Goal: Task Accomplishment & Management: Complete application form

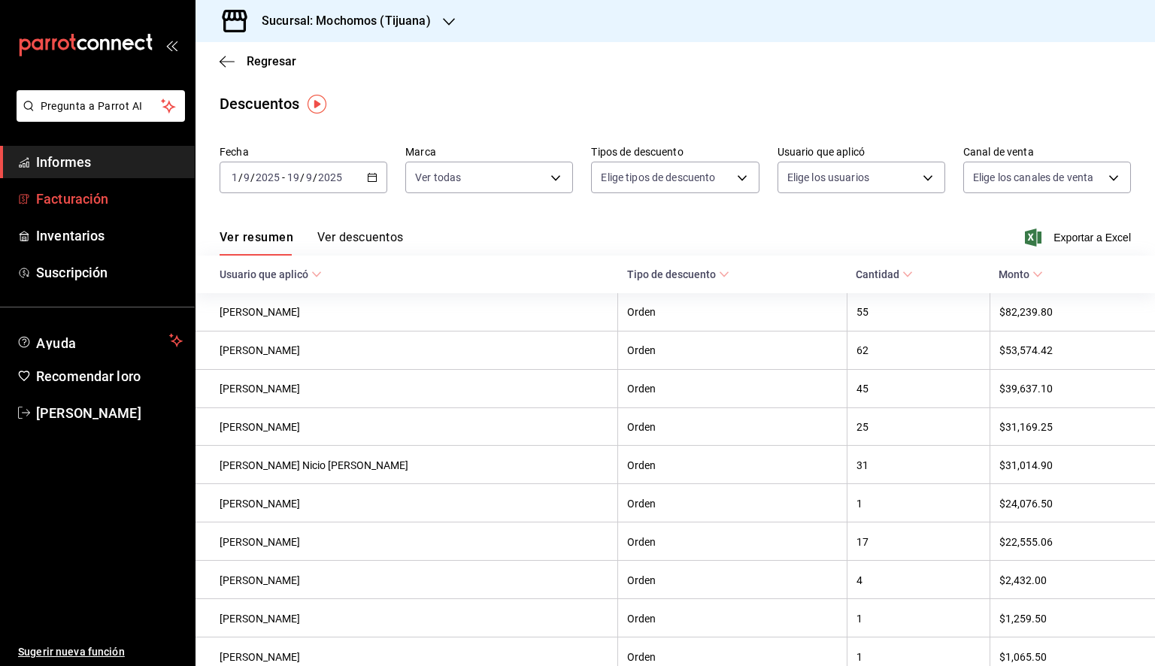
click at [72, 200] on font "Facturación" at bounding box center [72, 199] width 72 height 16
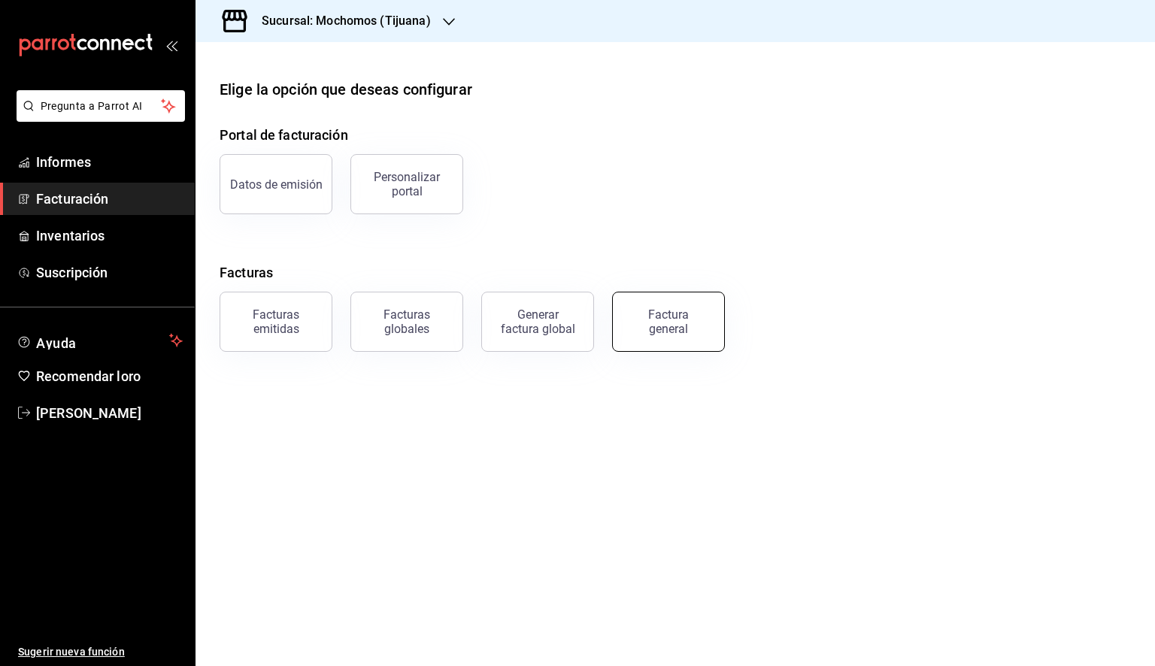
click at [692, 322] on div "Factura general" at bounding box center [668, 322] width 75 height 29
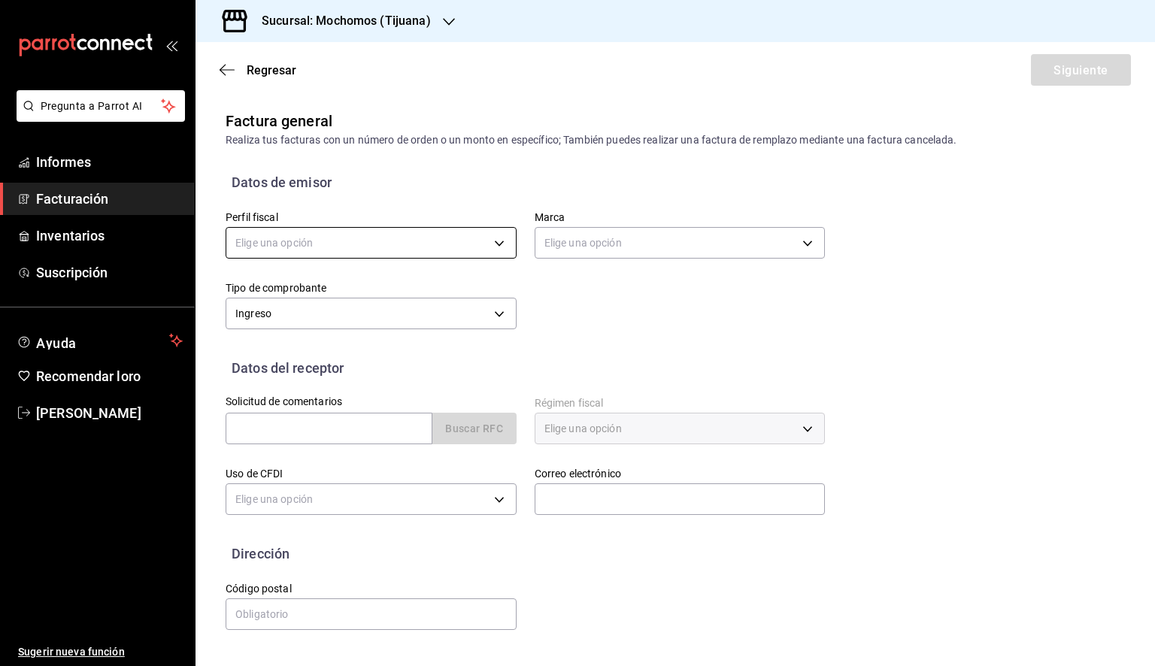
click at [397, 256] on body "Pregunta a Parrot AI Informes Facturación Inventarios Suscripción Ayuda Recomen…" at bounding box center [577, 333] width 1155 height 666
click at [312, 326] on font "EXPERIENCIA SONORENSE" at bounding box center [300, 320] width 131 height 12
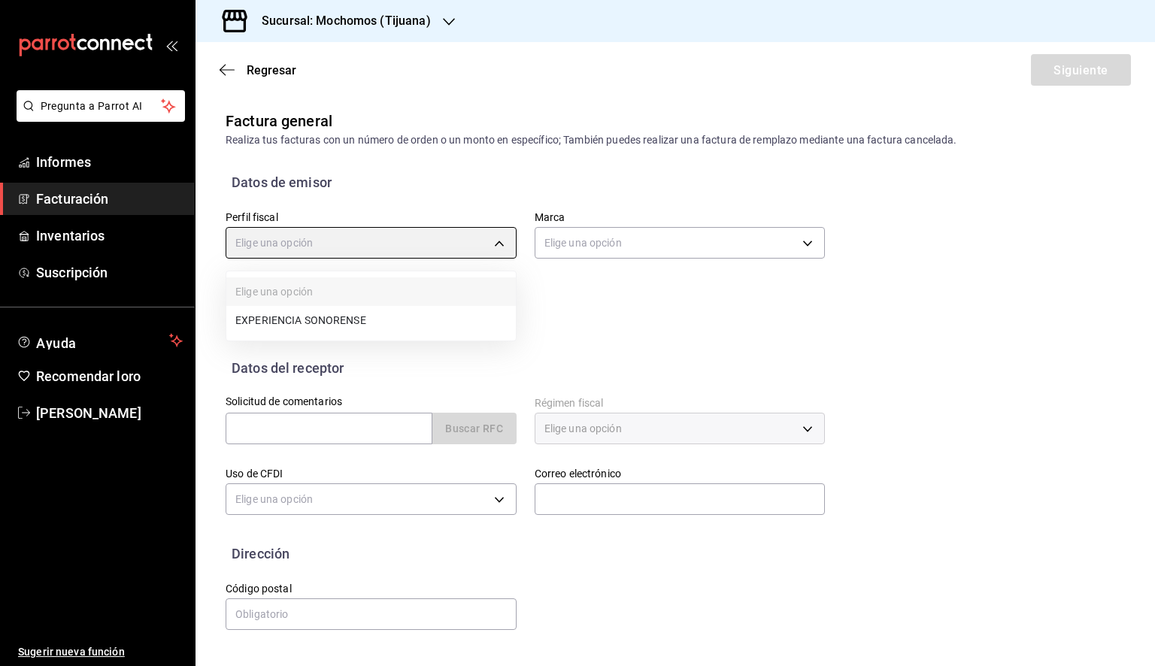
type input "1d28bd51-3b7e-4365-aee5-63b1462aa4fd"
type input "c300ab0f-4e96-434a-ab79-9fec8b673c9f"
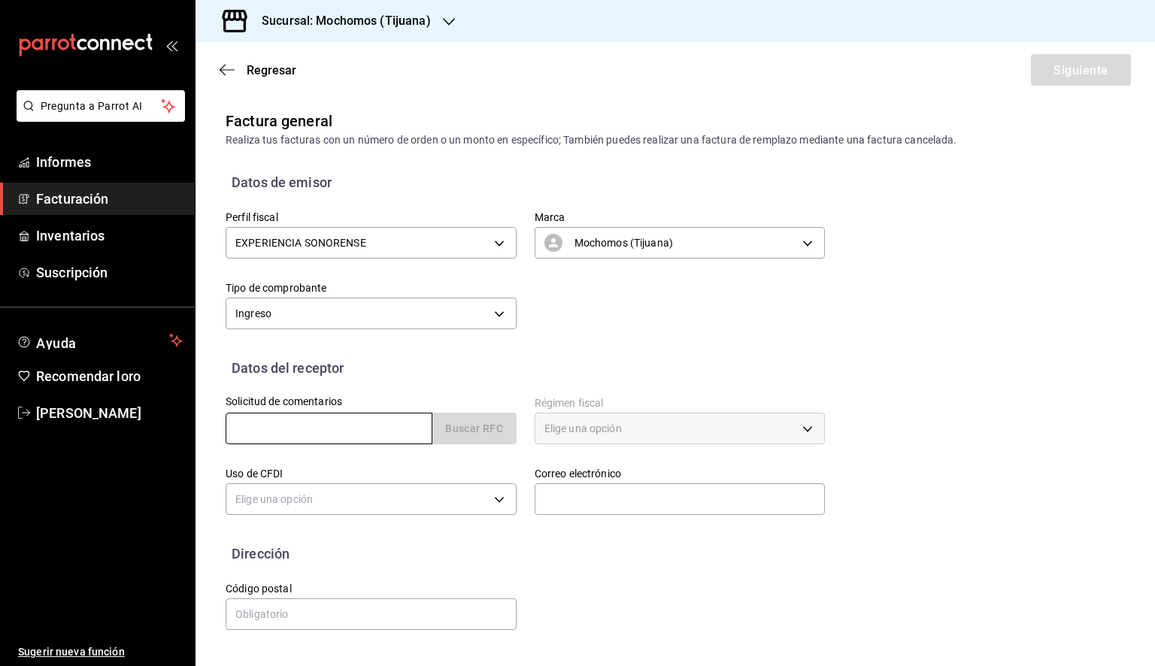
click at [313, 431] on input "text" at bounding box center [329, 429] width 207 height 32
paste input "PAB160829B88"
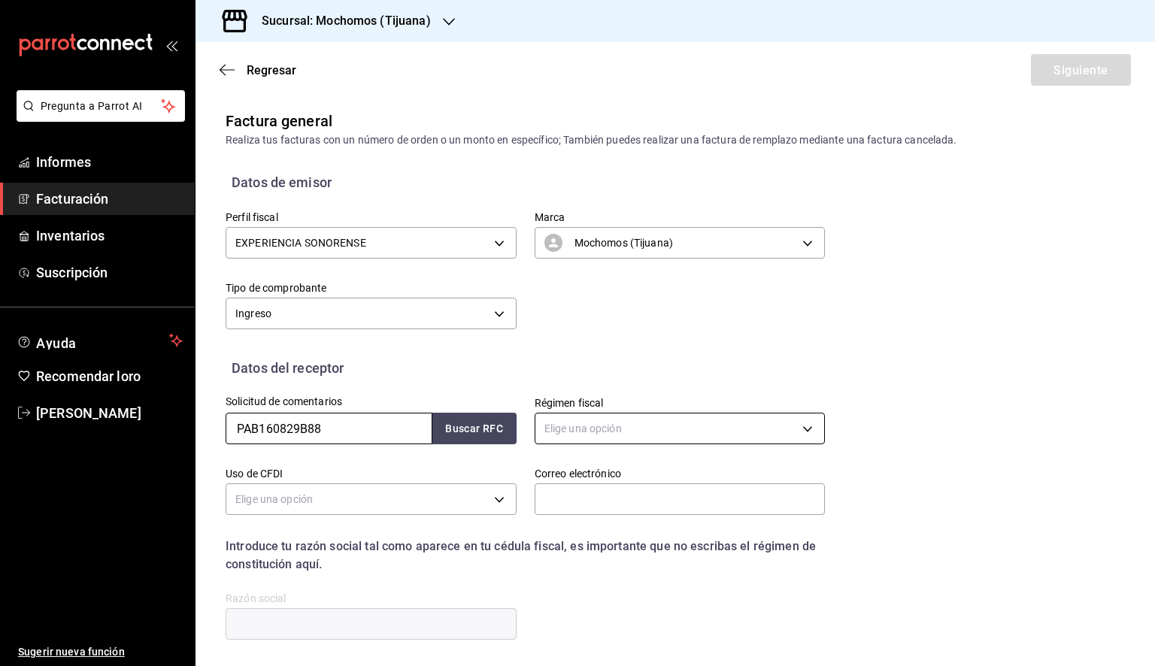
type input "PAB160829B88"
click at [610, 426] on body "Pregunta a Parrot AI Informes Facturación Inventarios Suscripción Ayuda Recomen…" at bounding box center [577, 333] width 1155 height 666
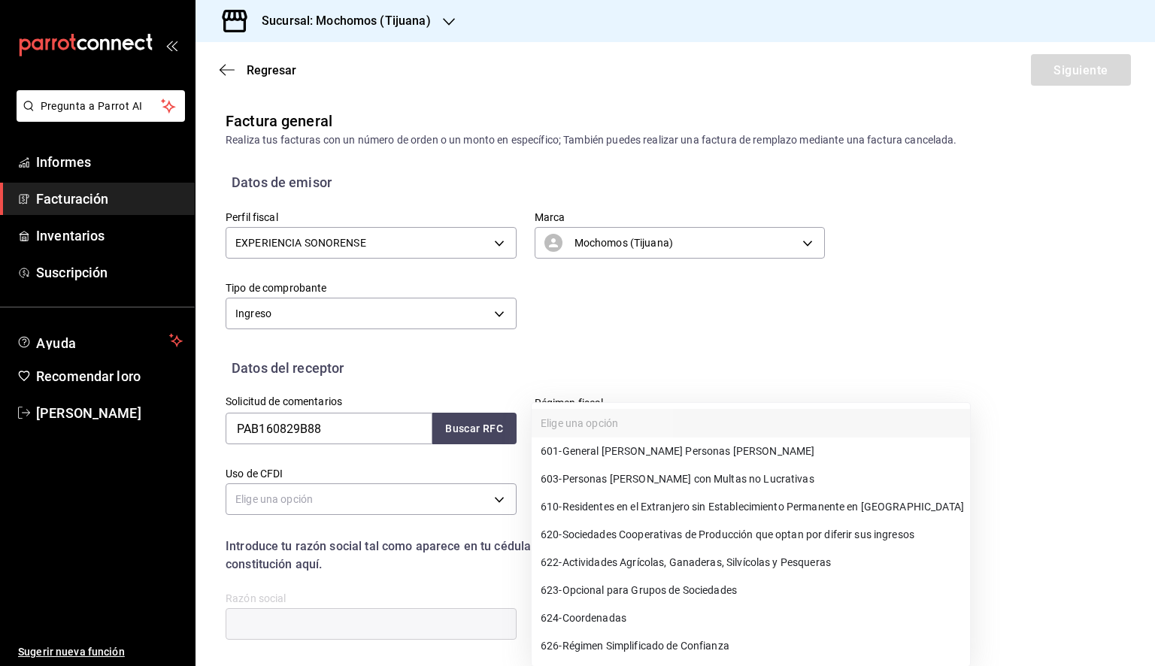
click at [621, 450] on font "General [PERSON_NAME] Personas [PERSON_NAME]" at bounding box center [688, 451] width 253 height 12
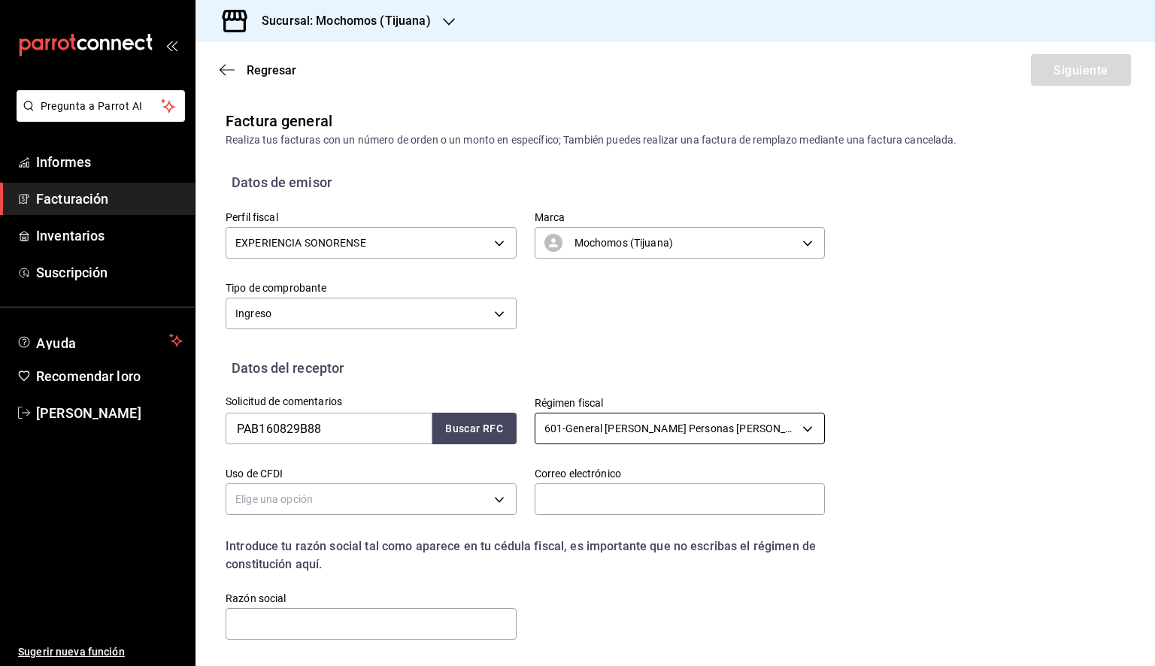
click at [665, 439] on body "Pregunta a Parrot AI Informes Facturación Inventarios Suscripción Ayuda Recomen…" at bounding box center [577, 333] width 1155 height 666
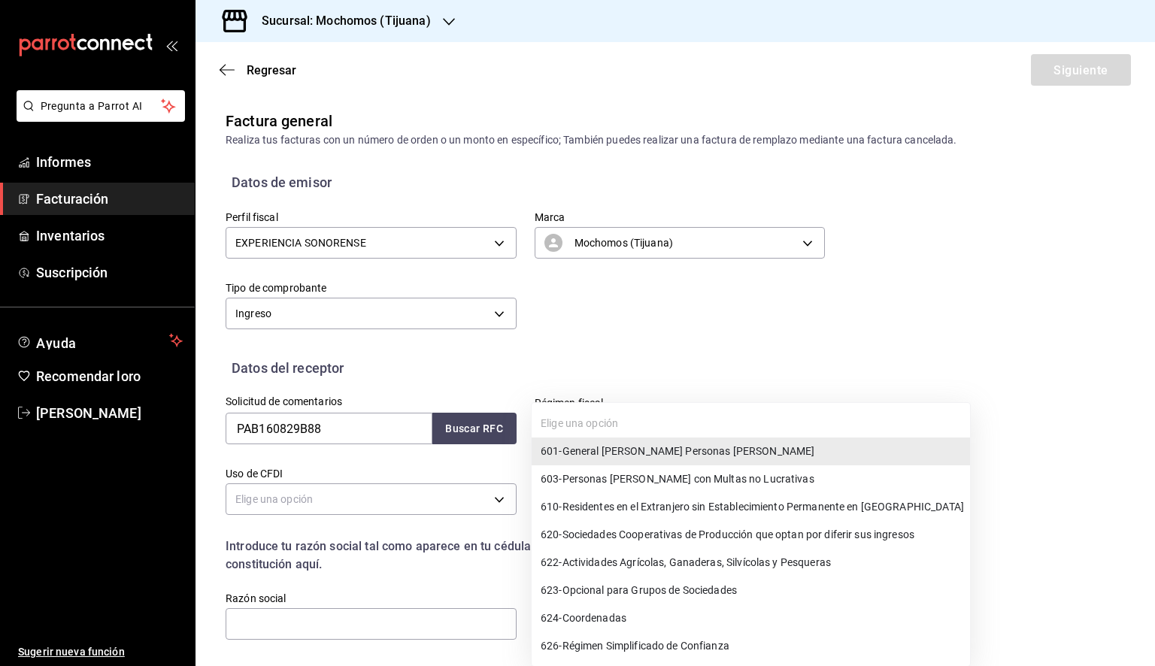
click at [753, 638] on li "626 - Régimen Simplificado de Confianza" at bounding box center [751, 646] width 438 height 28
type input "626"
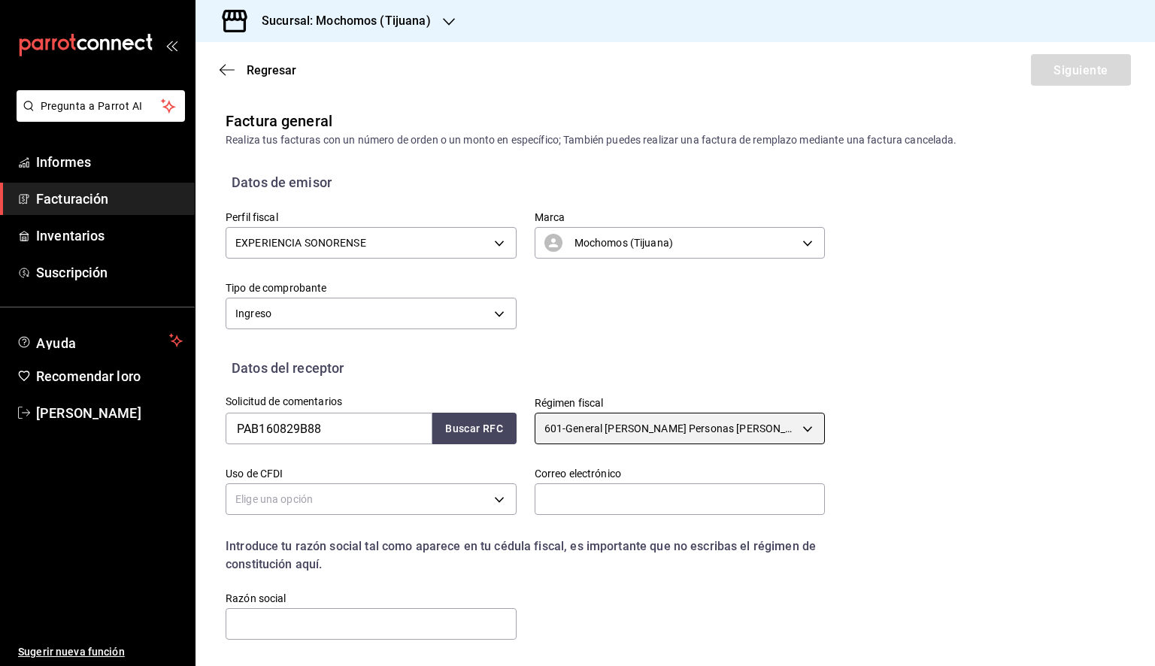
scroll to position [75, 0]
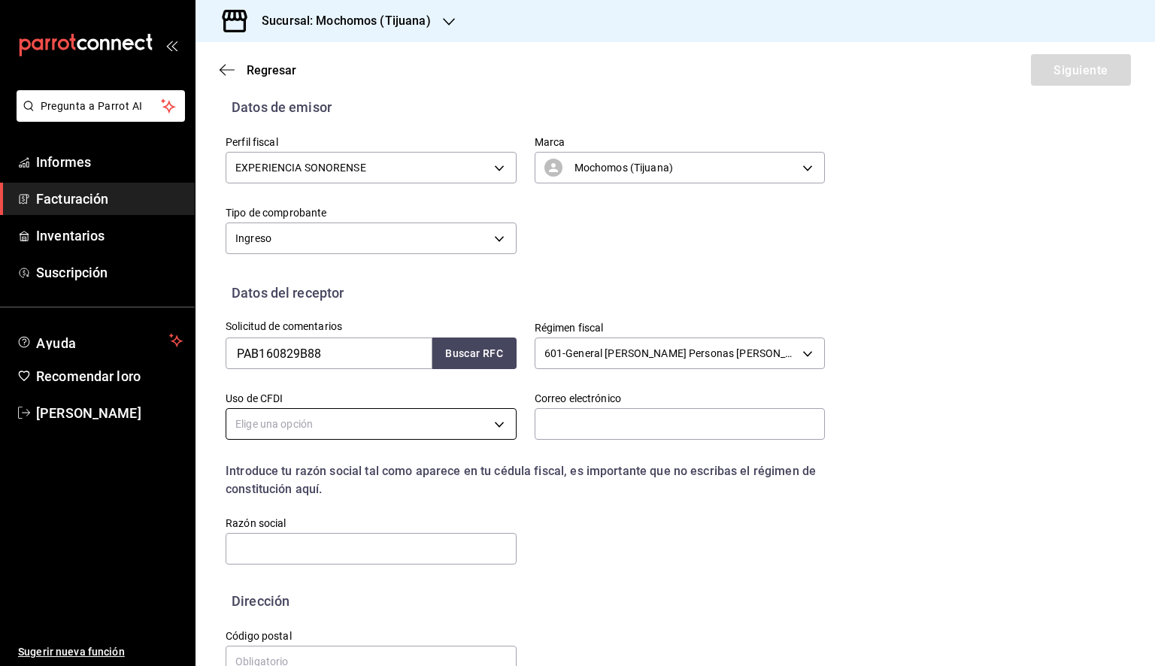
click at [398, 423] on body "Pregunta a Parrot AI Informes Facturación Inventarios Suscripción Ayuda Recomen…" at bounding box center [577, 333] width 1155 height 666
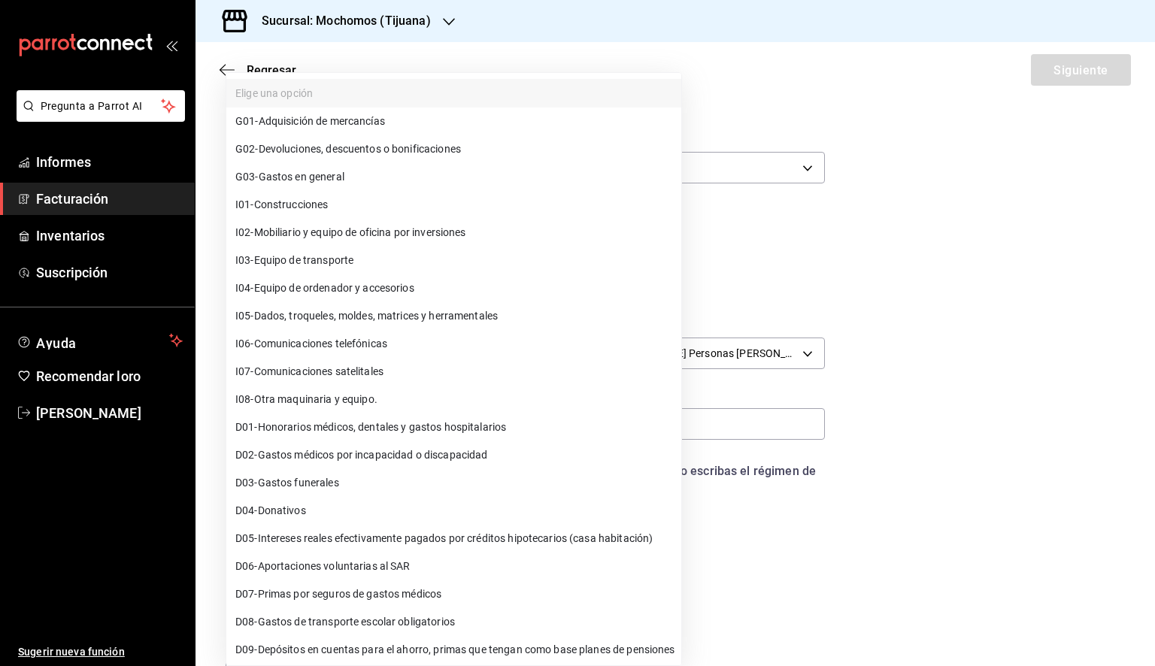
click at [353, 171] on li "G03 - Gastos en general" at bounding box center [453, 177] width 455 height 28
type input "G03"
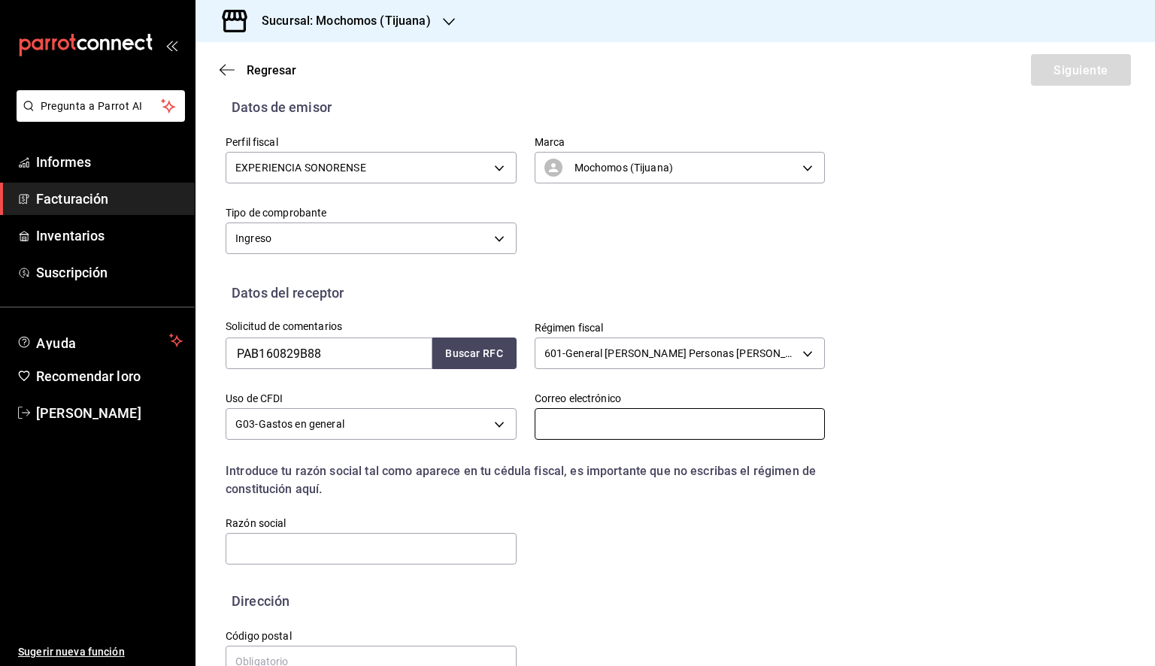
click at [596, 426] on input "text" at bounding box center [680, 424] width 291 height 32
paste input ""[EMAIL_ADDRESS][DOMAIN_NAME]" <[EMAIL_ADDRESS][DOMAIN_NAME]>"
type input ""[EMAIL_ADDRESS][DOMAIN_NAME]" <[EMAIL_ADDRESS][DOMAIN_NAME]>"
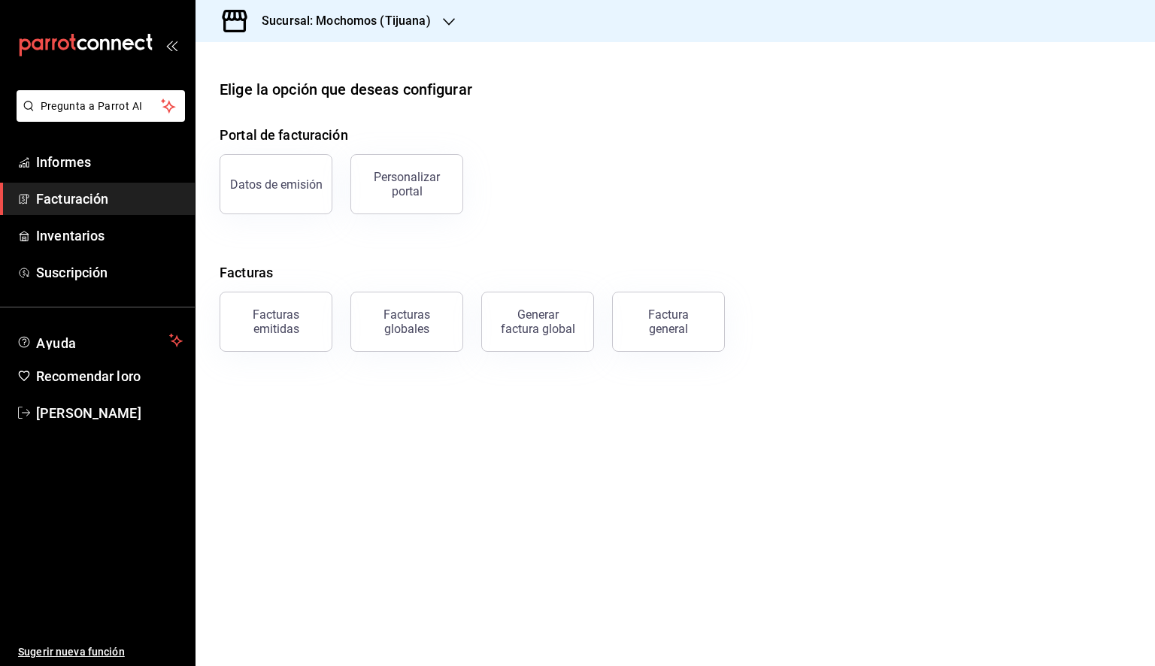
click at [678, 326] on font "Factura general" at bounding box center [668, 322] width 41 height 29
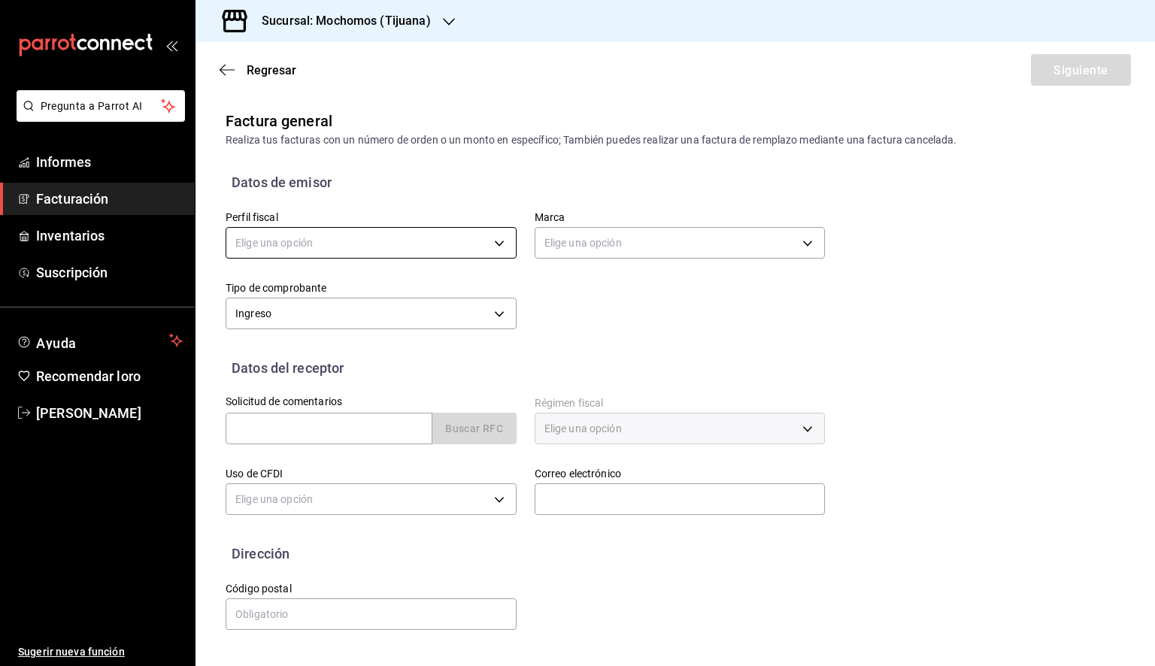
click at [463, 242] on body "Pregunta a Parrot AI Informes Facturación Inventarios Suscripción Ayuda Recomen…" at bounding box center [577, 333] width 1155 height 666
click at [356, 317] on font "EXPERIENCIA SONORENSE" at bounding box center [300, 320] width 131 height 12
type input "1d28bd51-3b7e-4365-aee5-63b1462aa4fd"
type input "c300ab0f-4e96-434a-ab79-9fec8b673c9f"
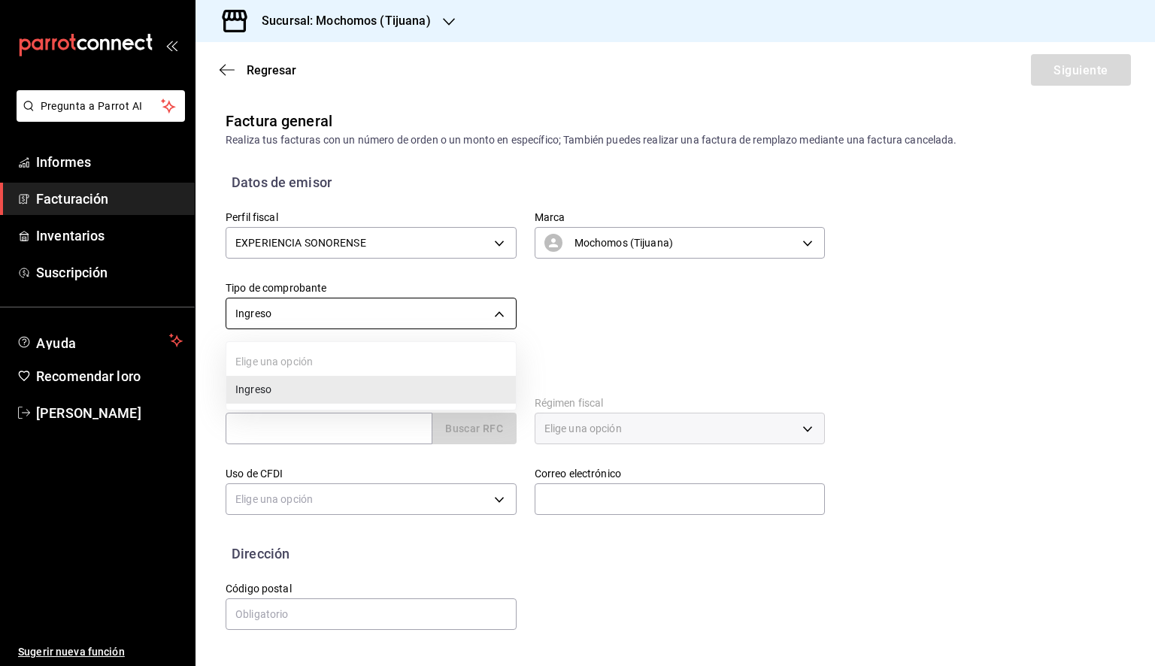
click at [394, 329] on body "Pregunta a Parrot AI Informes Facturación Inventarios Suscripción Ayuda Recomen…" at bounding box center [577, 333] width 1155 height 666
click at [318, 390] on li "Ingreso" at bounding box center [371, 391] width 290 height 28
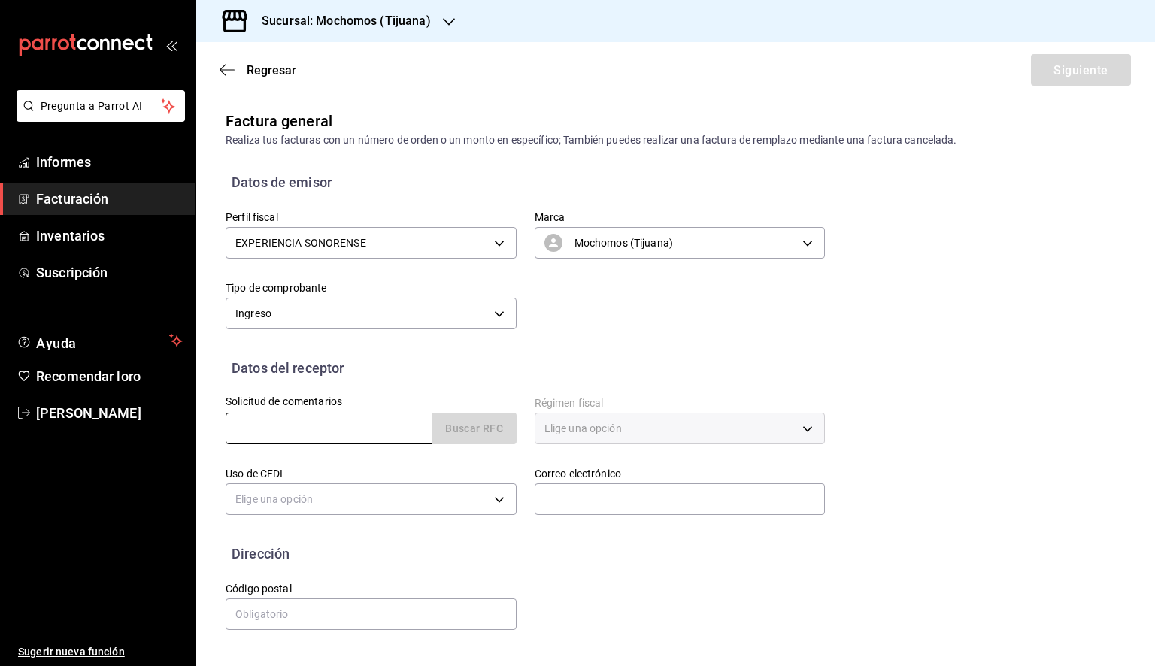
click at [340, 423] on input "text" at bounding box center [329, 429] width 207 height 32
paste input "PAB160829B88"
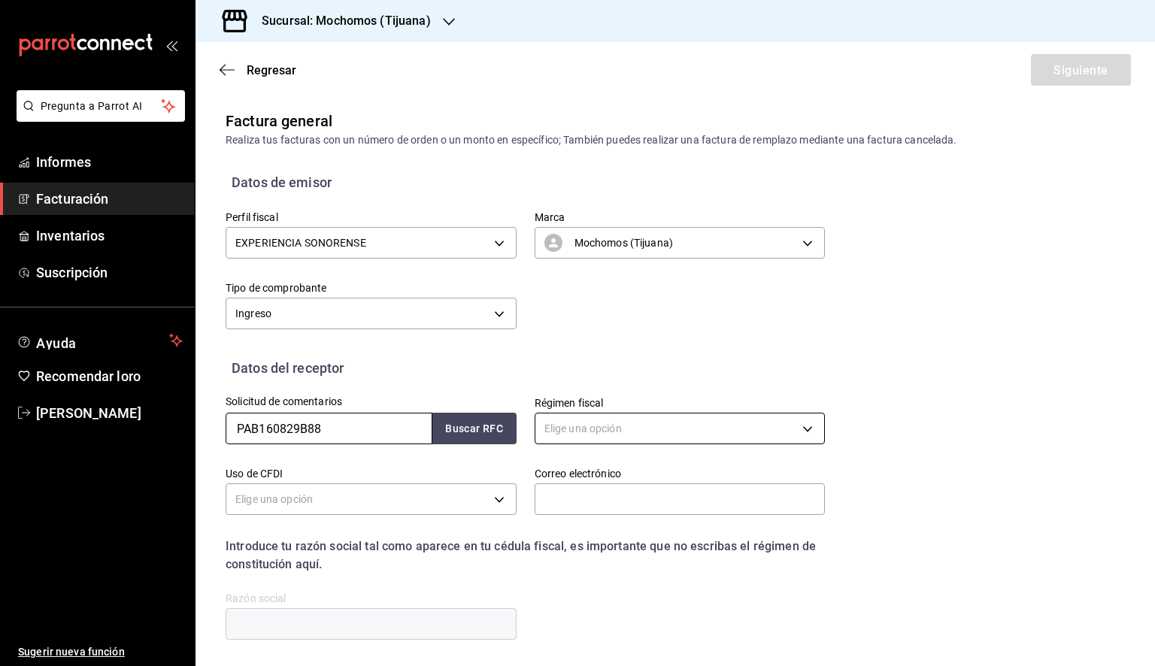
type input "PAB160829B88"
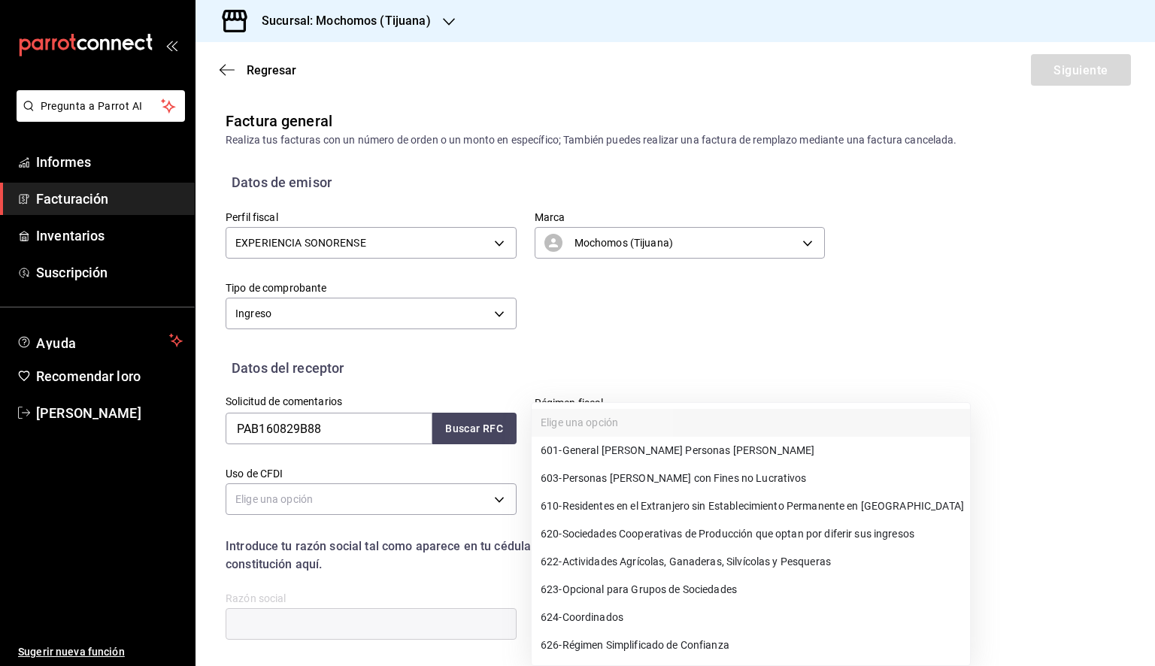
click at [565, 417] on body "Pregunta a Parrot AI Informes Facturación Inventarios Suscripción Ayuda Recomen…" at bounding box center [577, 333] width 1155 height 666
click at [687, 645] on font "Régimen Simplificado de Confianza" at bounding box center [645, 646] width 167 height 12
type input "626"
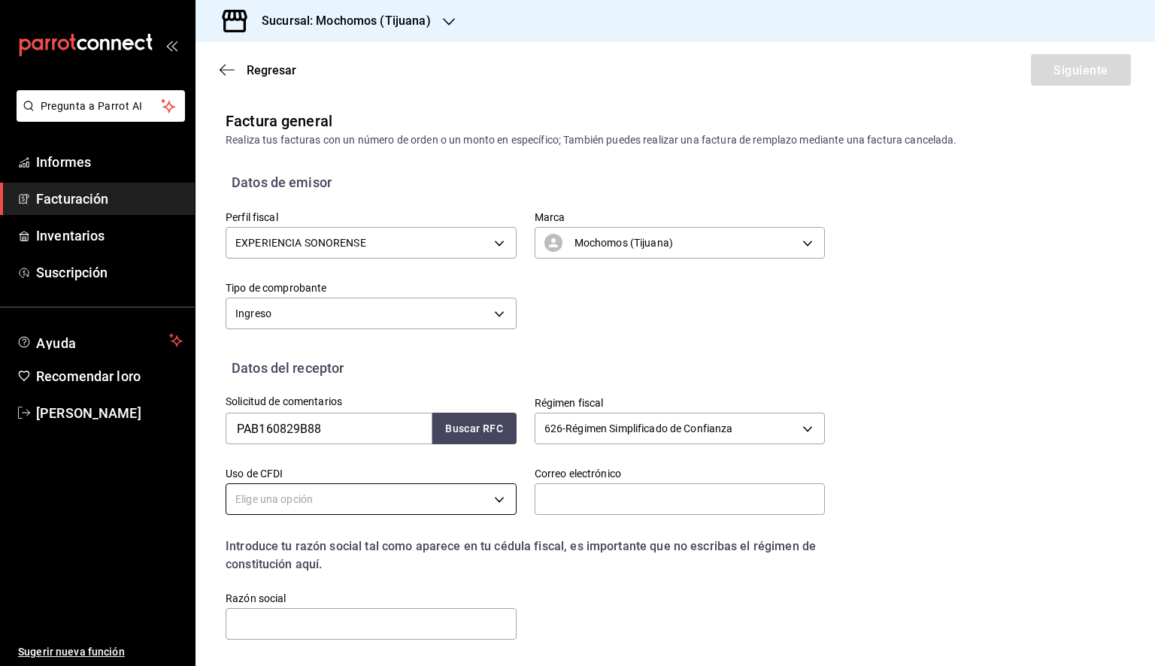
click at [367, 514] on body "Pregunta a Parrot AI Informes Facturación Inventarios Suscripción Ayuda Recomen…" at bounding box center [577, 333] width 1155 height 666
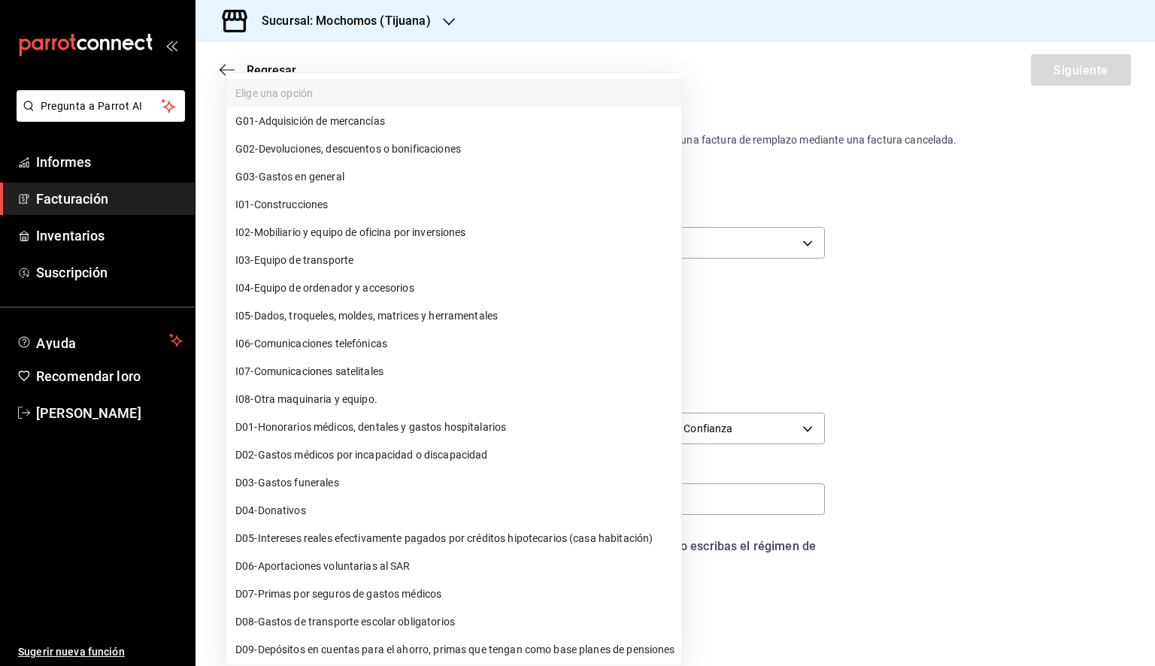
click at [369, 175] on li "G03 - Gastos en general" at bounding box center [453, 177] width 455 height 28
type input "G03"
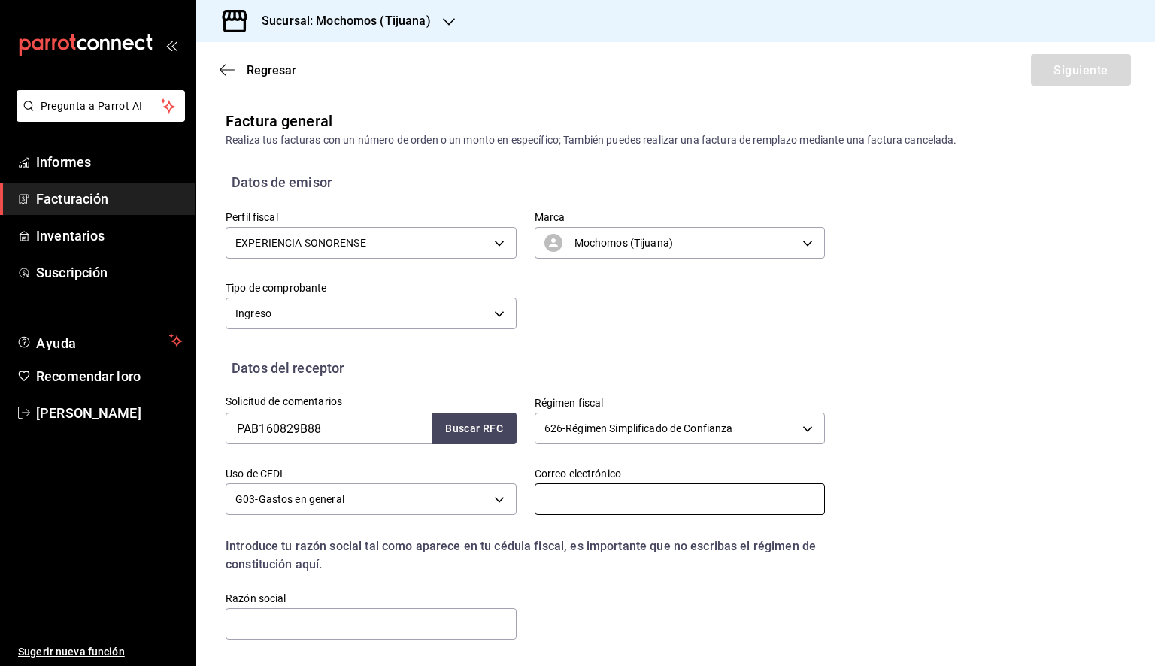
click at [581, 504] on input "text" at bounding box center [680, 500] width 291 height 32
paste input "julio@progenium.mx"
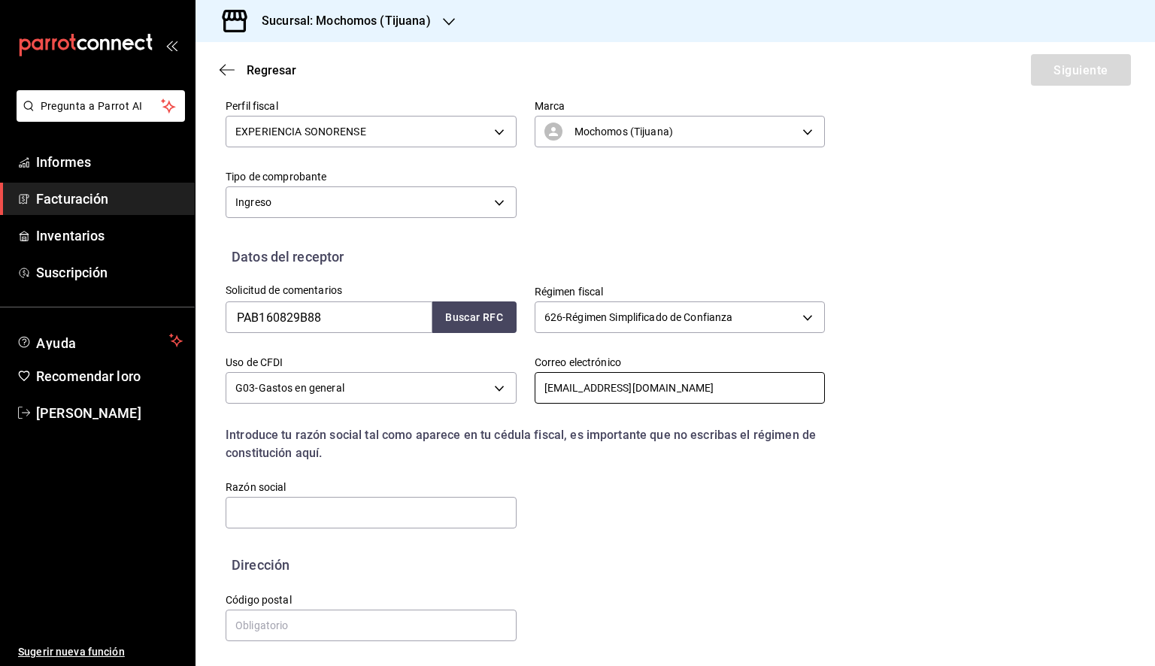
scroll to position [112, 0]
type input "julio@progenium.mx"
click at [374, 507] on input "text" at bounding box center [371, 512] width 291 height 32
paste input "PROGENIUM ASESORES DE BIENESTAR"
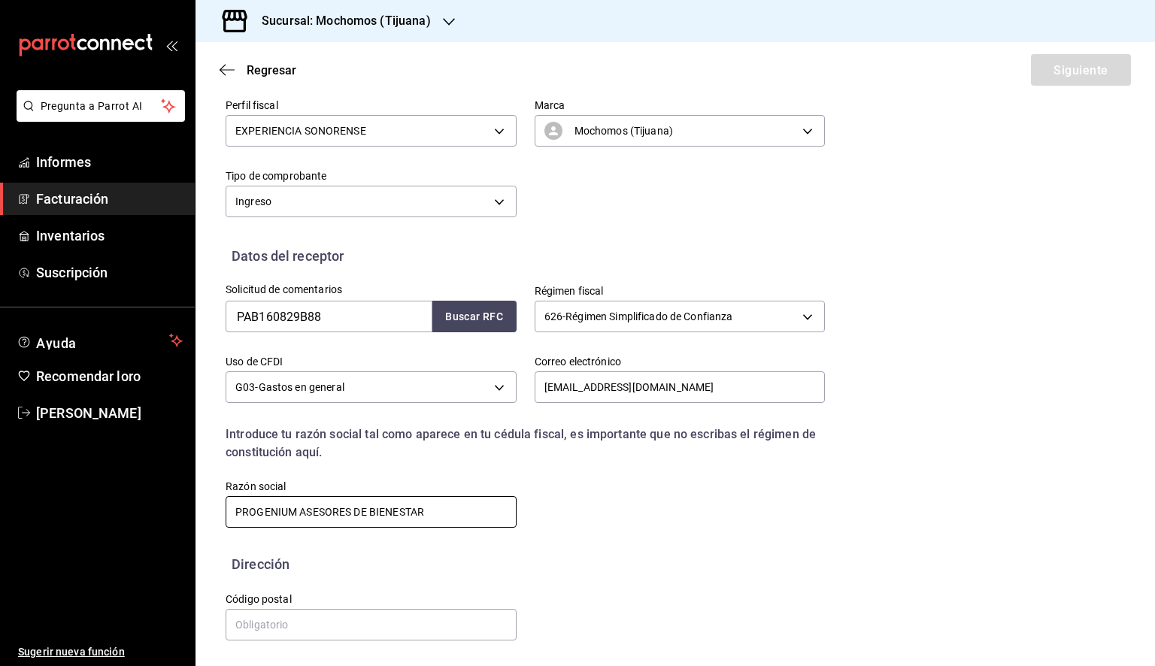
type input "PROGENIUM ASESORES DE BIENESTAR"
click at [294, 623] on input "text" at bounding box center [371, 625] width 291 height 32
paste input "22010"
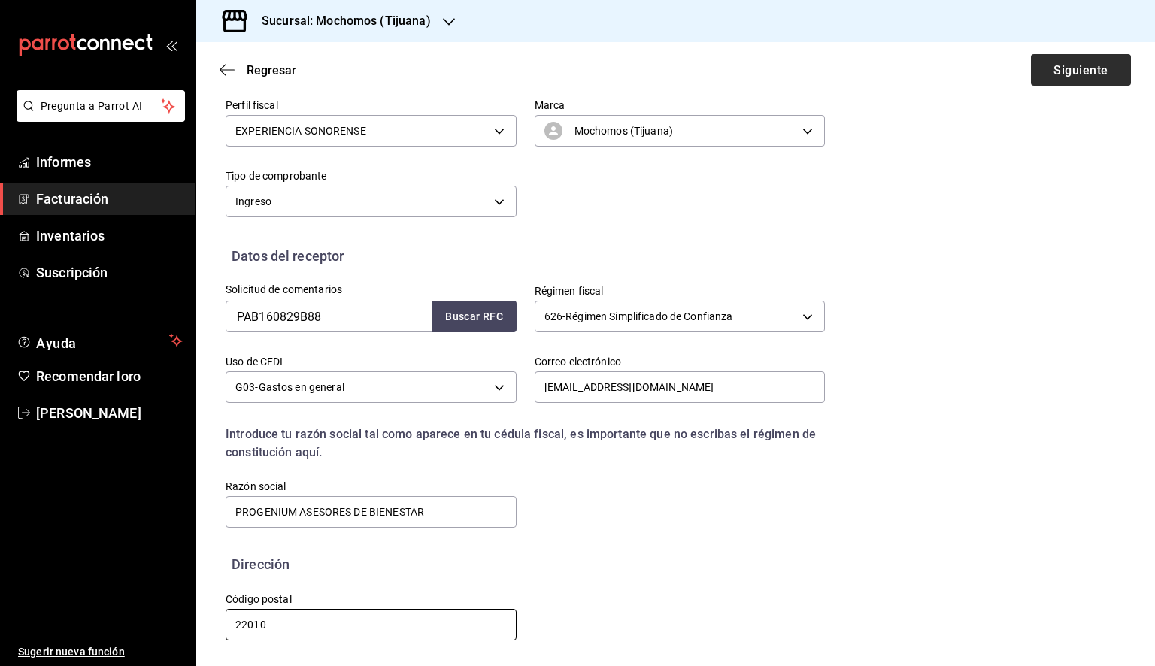
type input "22010"
click at [1053, 62] on font "Siguiente" at bounding box center [1080, 69] width 54 height 14
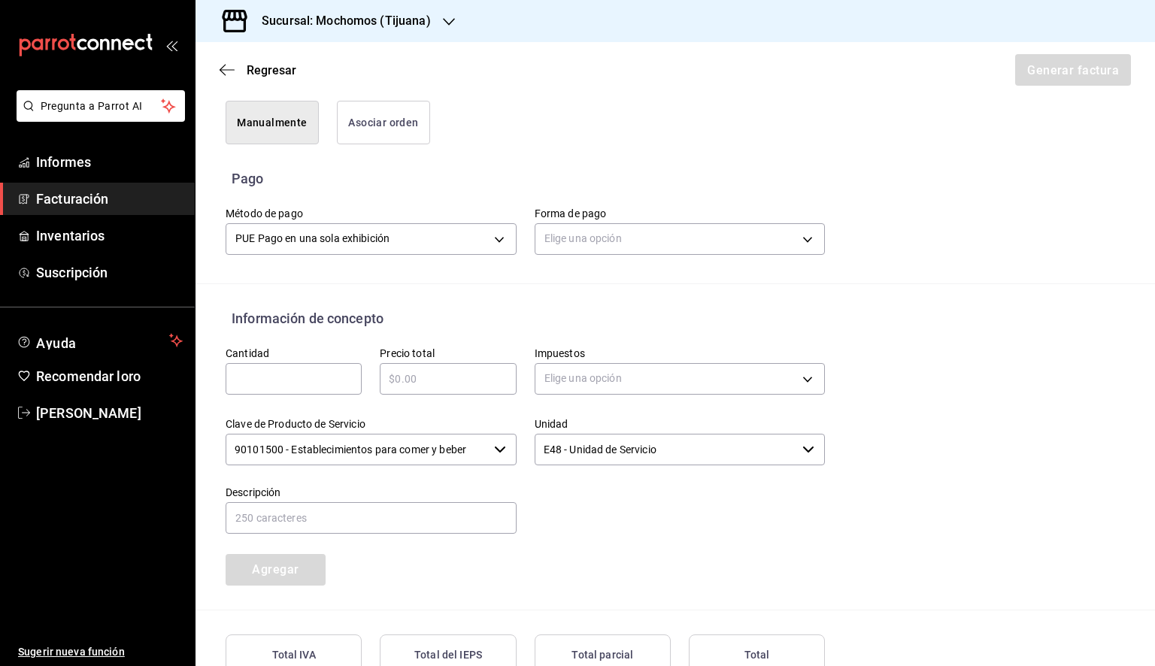
scroll to position [413, 0]
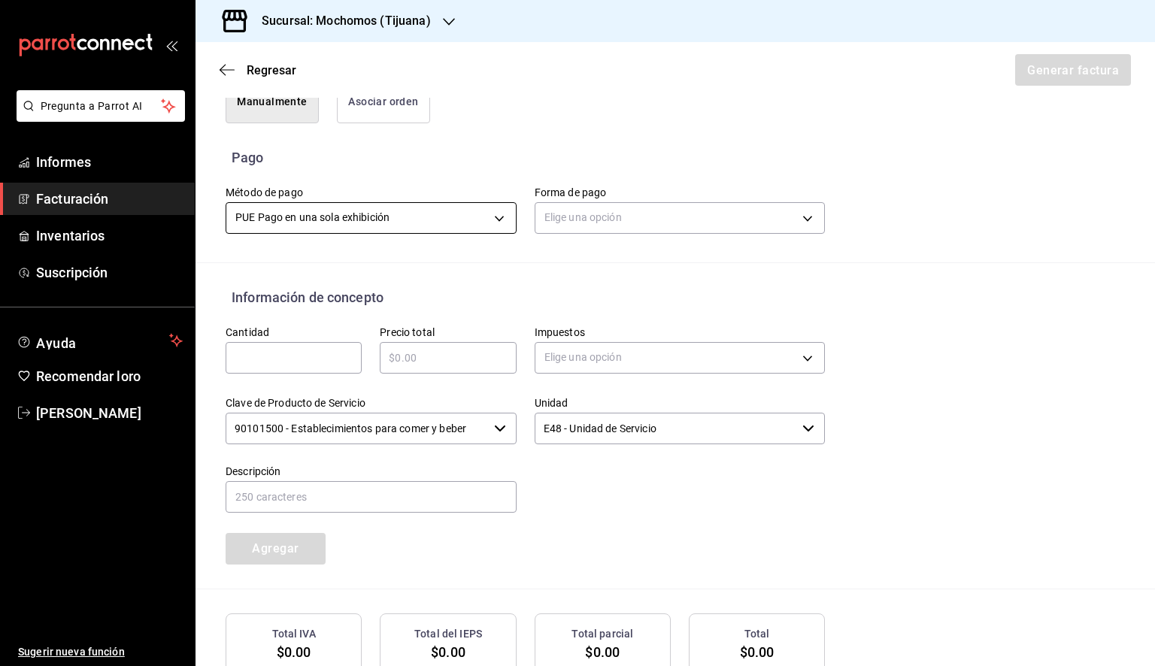
click at [477, 232] on body "Pregunta a Parrot AI Informes Facturación Inventarios Suscripción Ayuda Recomen…" at bounding box center [577, 333] width 1155 height 666
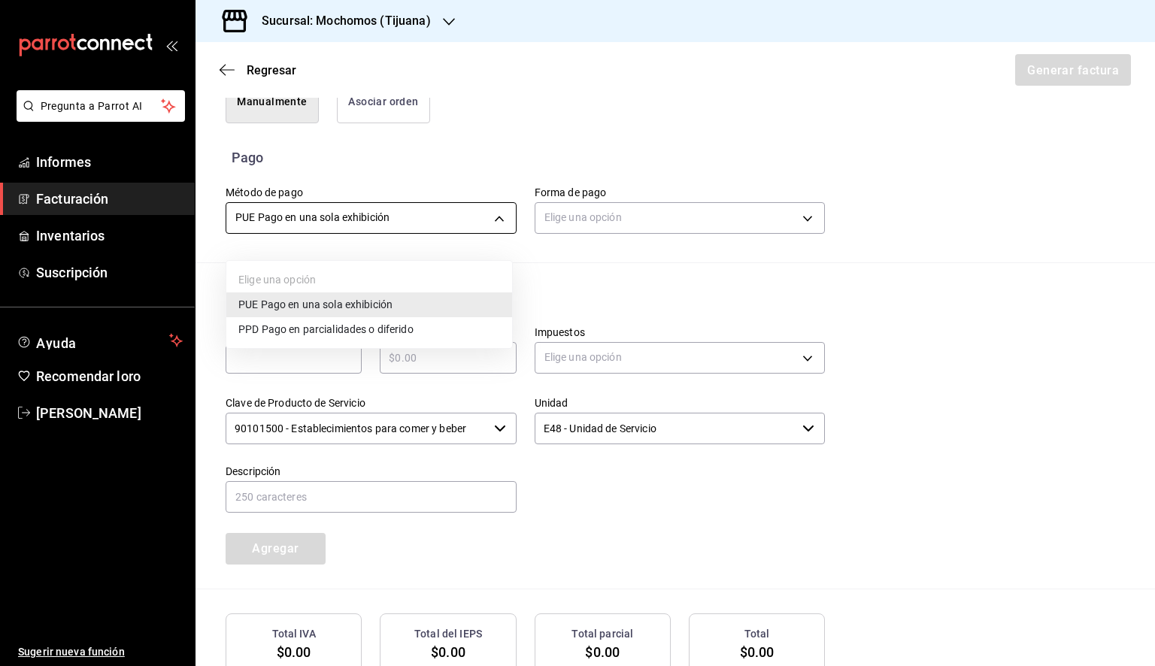
click at [477, 232] on div at bounding box center [577, 333] width 1155 height 666
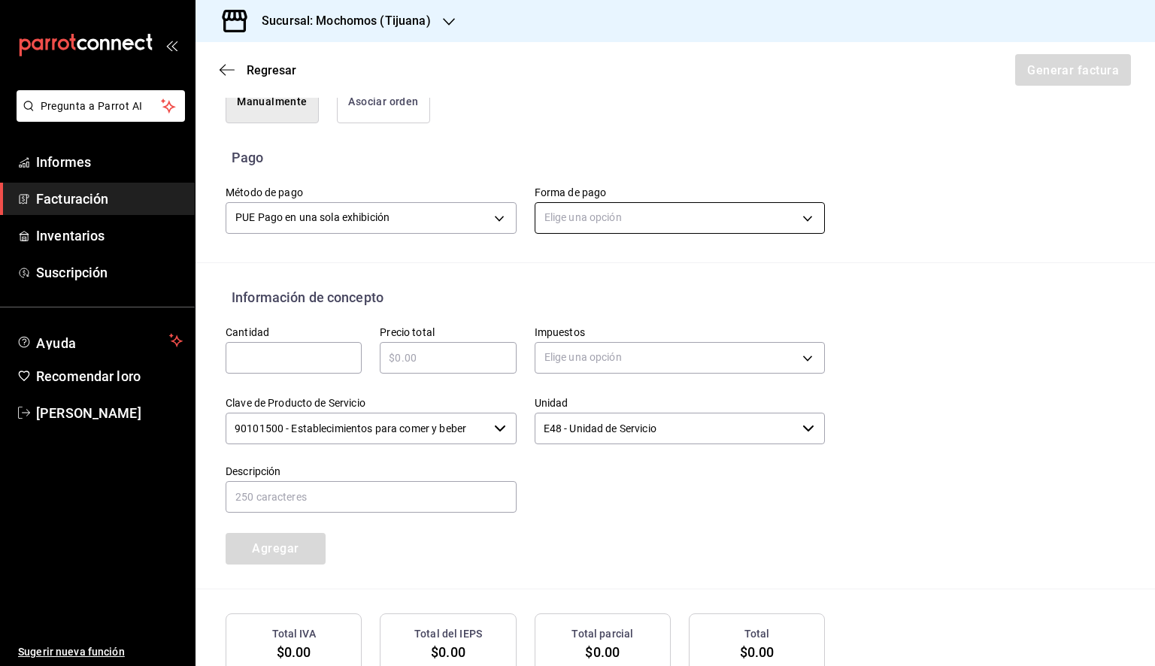
click at [571, 226] on body "Pregunta a Parrot AI Informes Facturación Inventarios Suscripción Ayuda Recomen…" at bounding box center [577, 333] width 1155 height 666
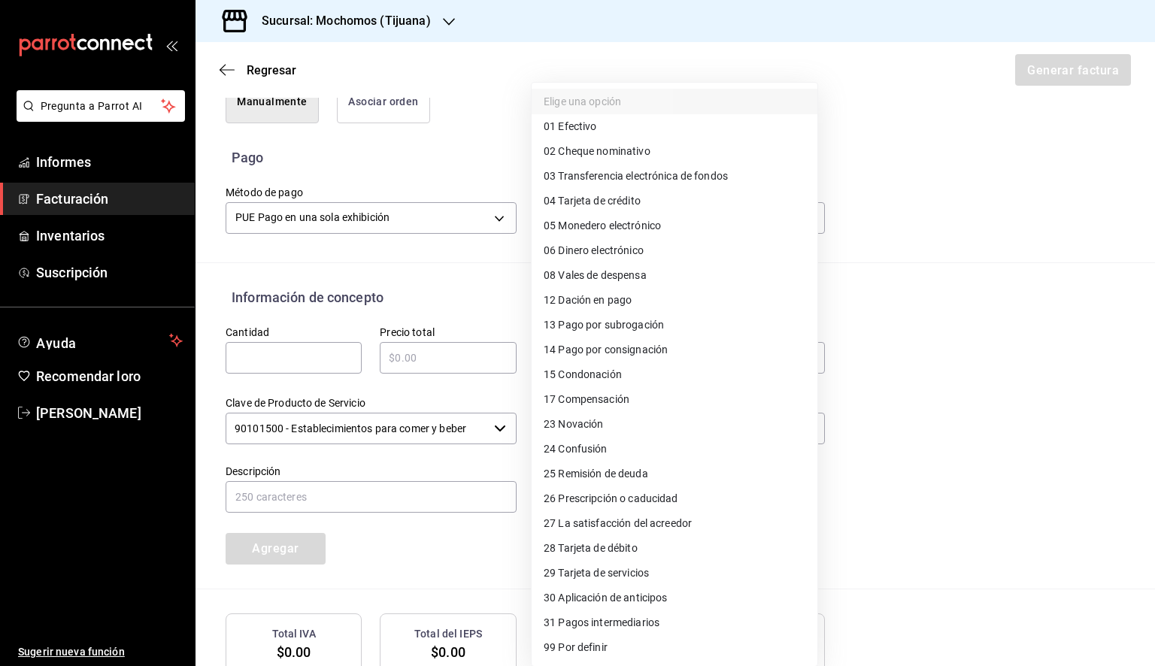
click at [647, 206] on li "04 Tarjeta de crédito" at bounding box center [675, 201] width 286 height 25
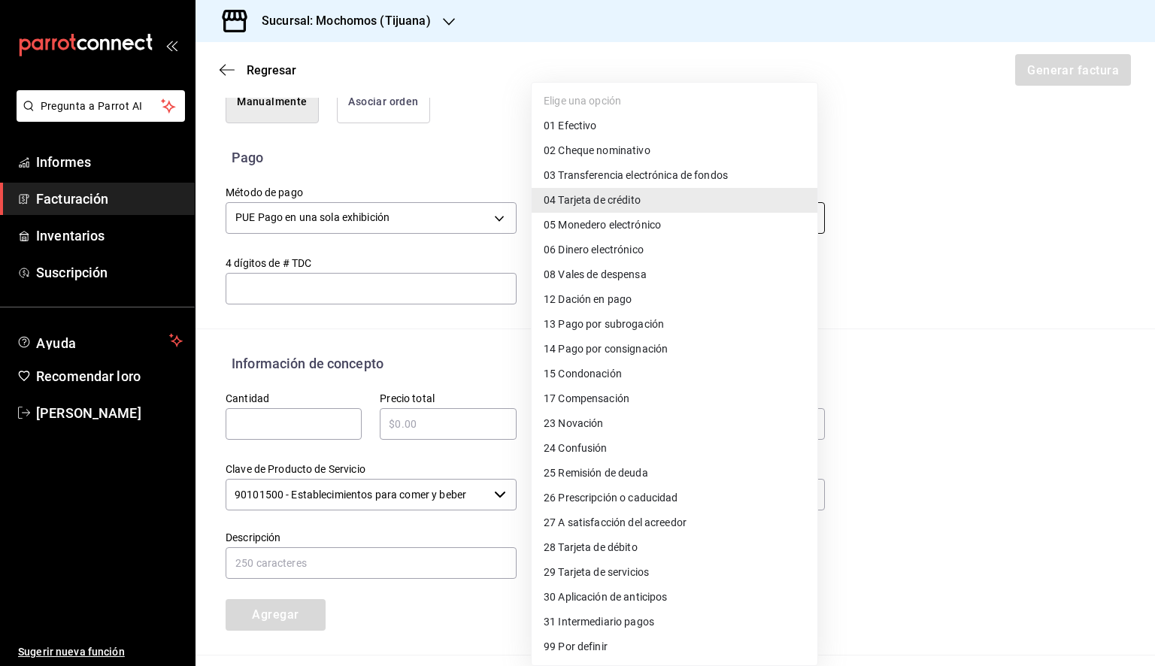
click at [632, 230] on body "Pregunta a Parrot AI Informes Facturación Inventarios Suscripción Ayuda Recomen…" at bounding box center [577, 333] width 1155 height 666
click at [656, 548] on li "28 Tarjeta de débito" at bounding box center [675, 548] width 286 height 25
type input "28"
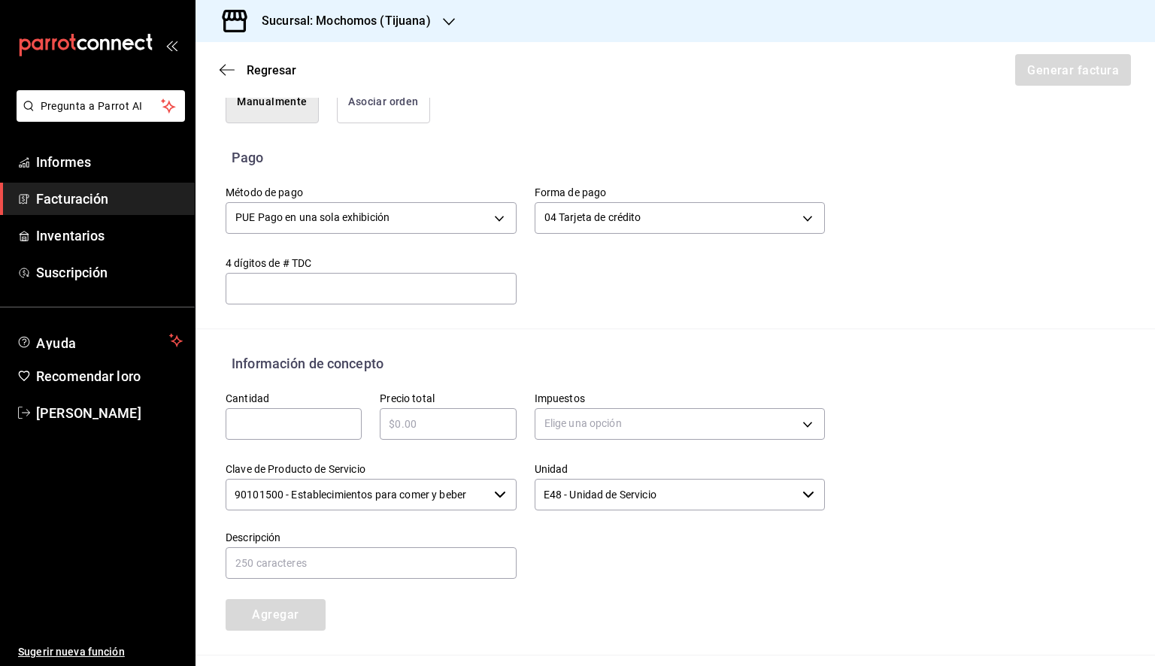
click at [290, 433] on input "text" at bounding box center [294, 424] width 136 height 18
paste input "3364"
type input "3364"
click at [312, 298] on input "text" at bounding box center [371, 289] width 291 height 18
type input "1801"
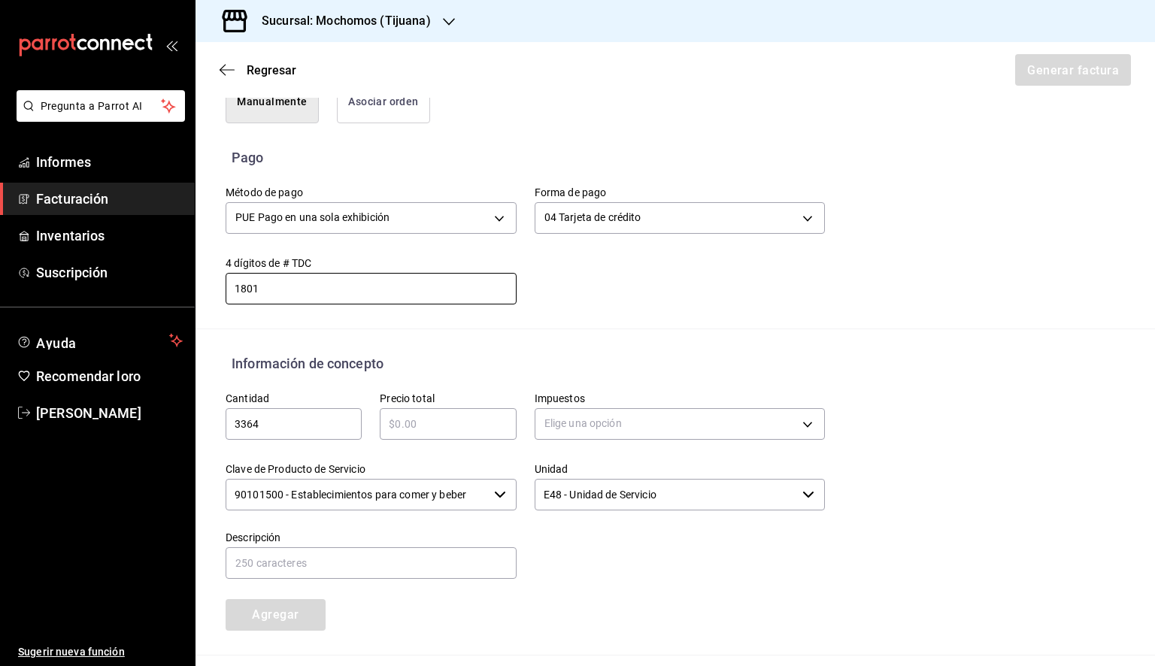
click at [444, 423] on div "​" at bounding box center [448, 424] width 136 height 32
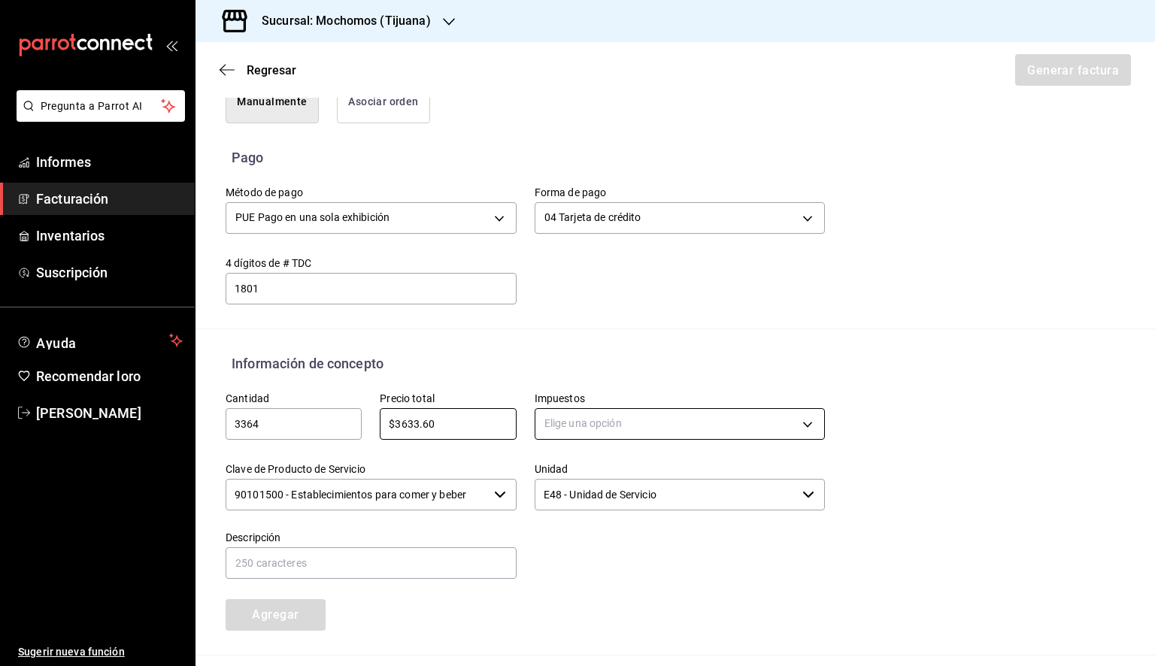
type input "$3633.60"
click at [682, 432] on body "Pregunta a Parrot AI Informes Facturación Inventarios Suscripción Ayuda Recomen…" at bounding box center [577, 333] width 1155 height 666
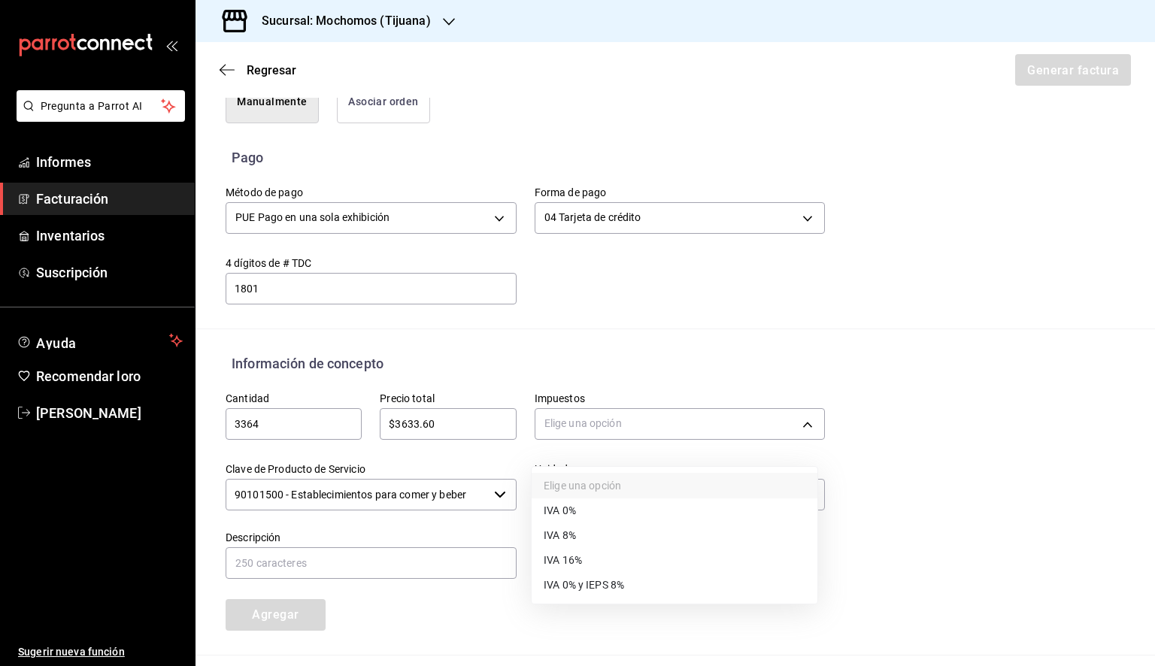
drag, startPoint x: 599, startPoint y: 535, endPoint x: 617, endPoint y: 529, distance: 18.3
click at [601, 535] on li "IVA 8%" at bounding box center [675, 535] width 286 height 25
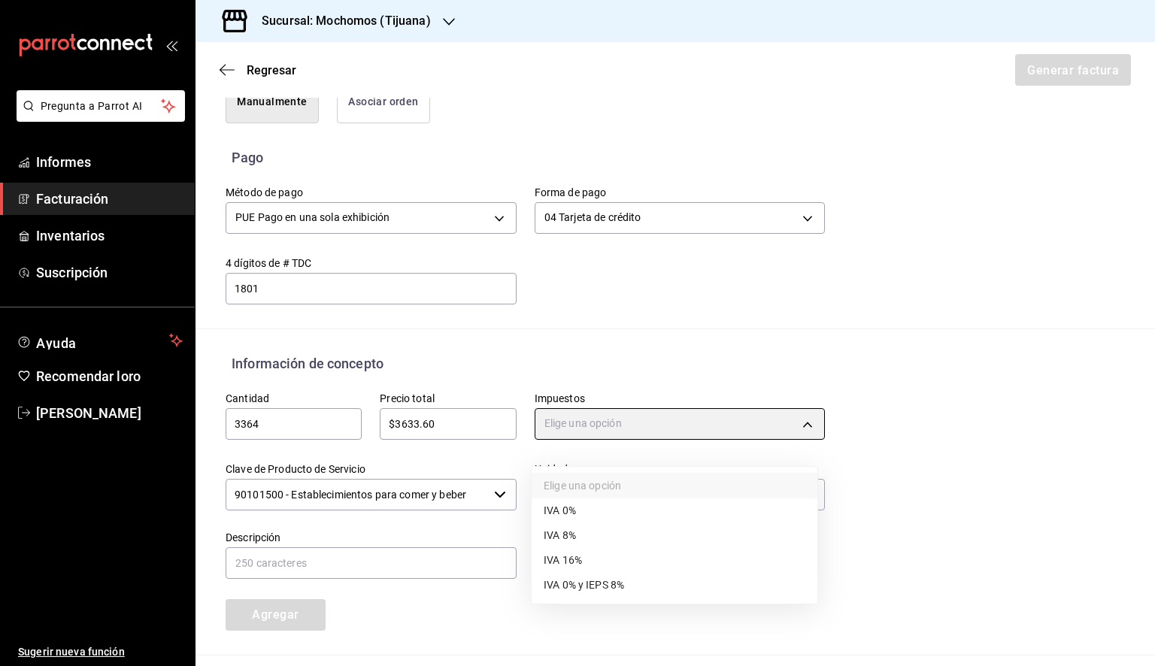
type input "IVA_8"
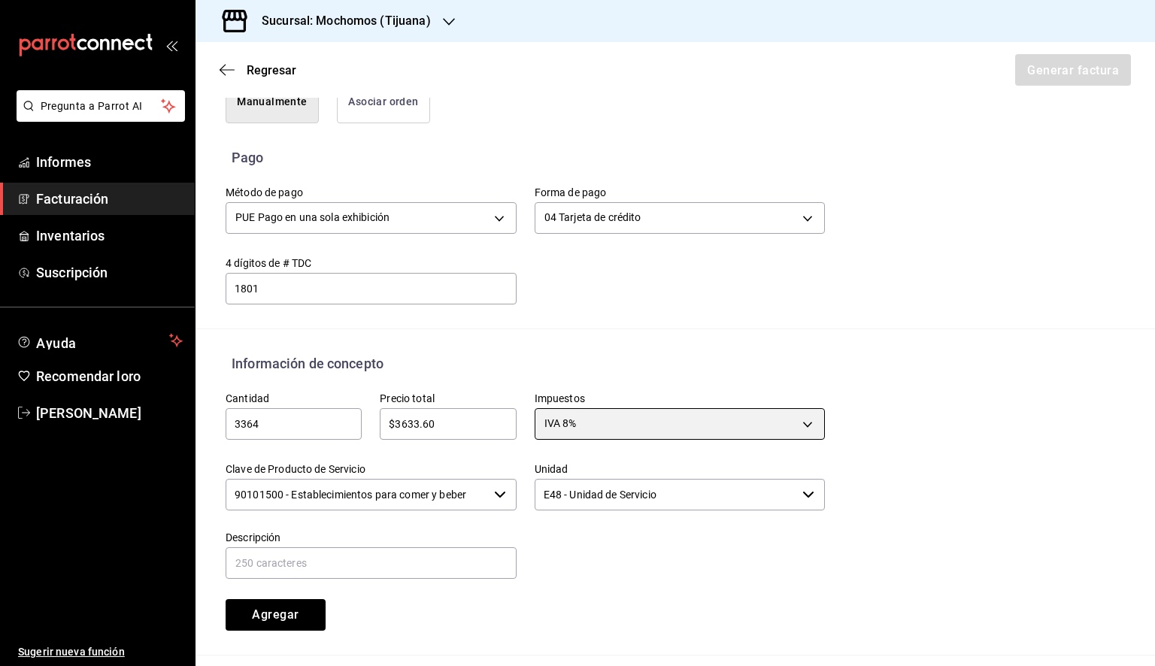
scroll to position [563, 0]
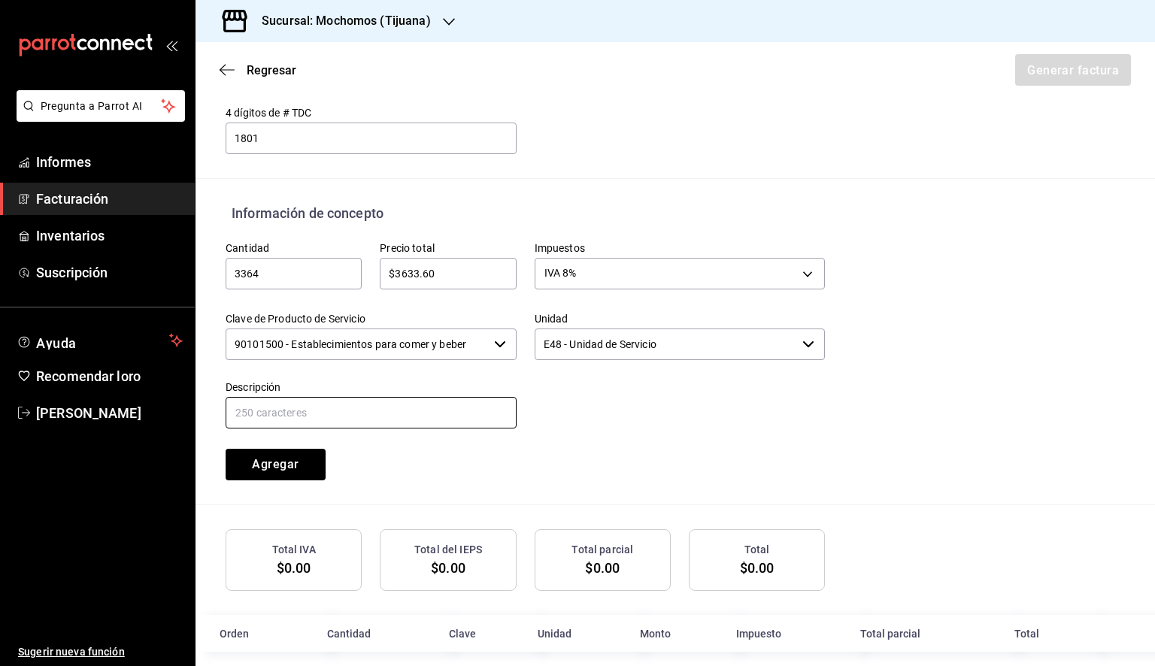
click at [379, 420] on input "text" at bounding box center [371, 413] width 291 height 32
type input "CONSUMO DE RESTAURANTE"
click at [266, 481] on button "Agregar" at bounding box center [276, 465] width 100 height 32
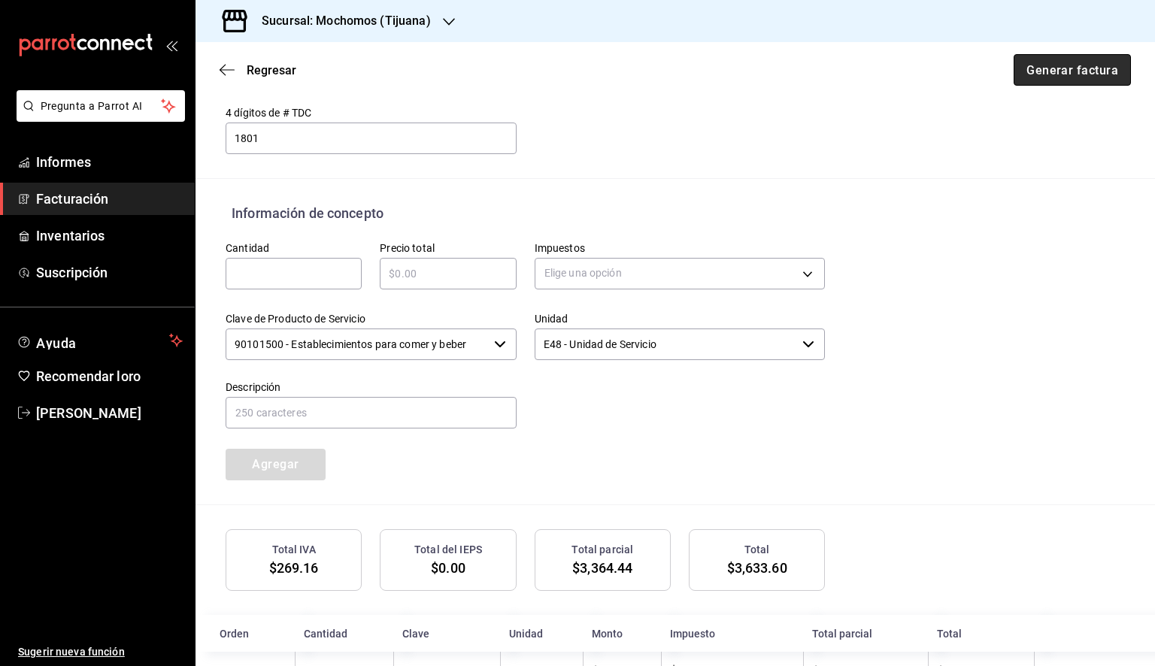
click at [1052, 71] on font "Generar factura" at bounding box center [1072, 69] width 92 height 14
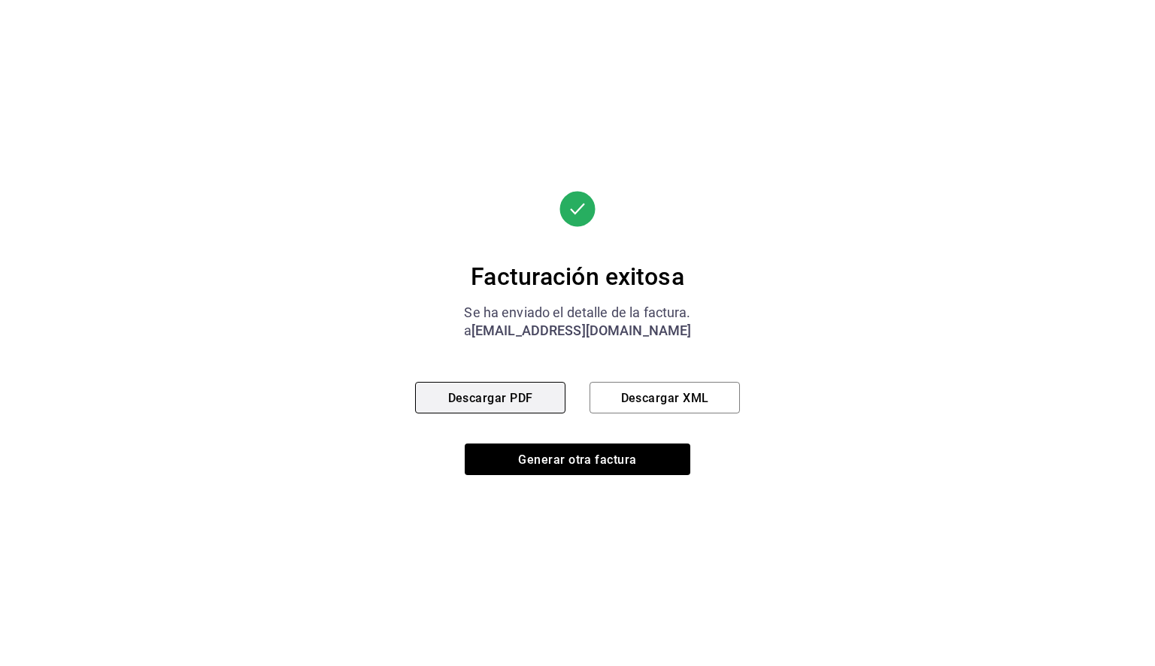
click at [523, 388] on button "Descargar PDF" at bounding box center [490, 398] width 150 height 32
